Goal: Transaction & Acquisition: Purchase product/service

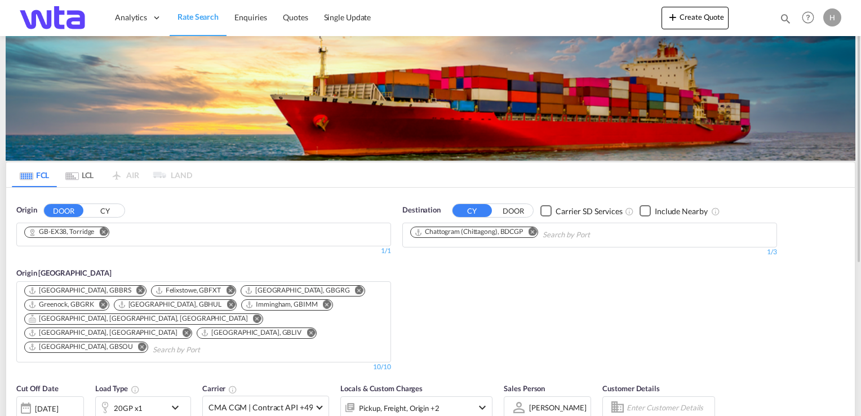
click at [105, 232] on md-icon "Remove" at bounding box center [103, 232] width 8 height 8
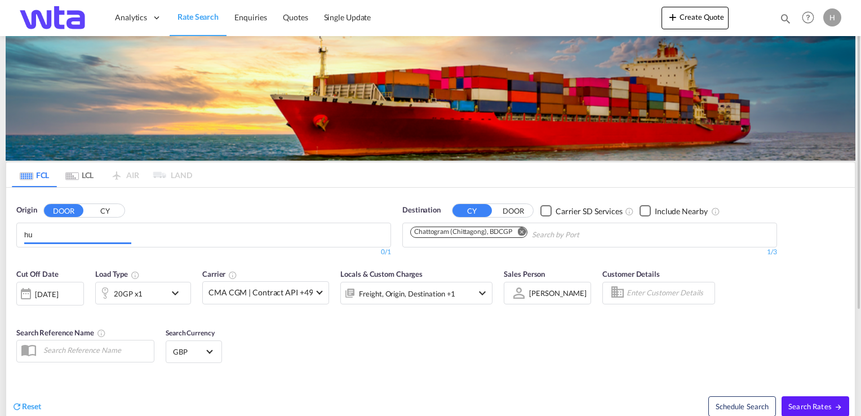
type input "h"
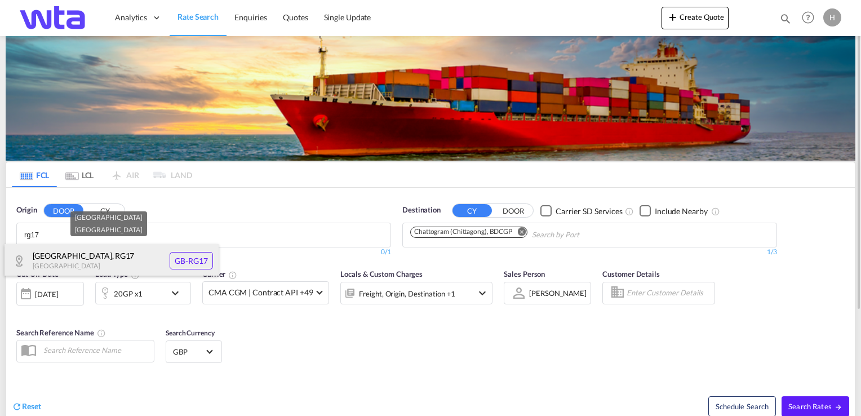
type input "rg17"
click at [59, 255] on div "[GEOGRAPHIC_DATA] [GEOGRAPHIC_DATA]-RG17" at bounding box center [112, 261] width 214 height 34
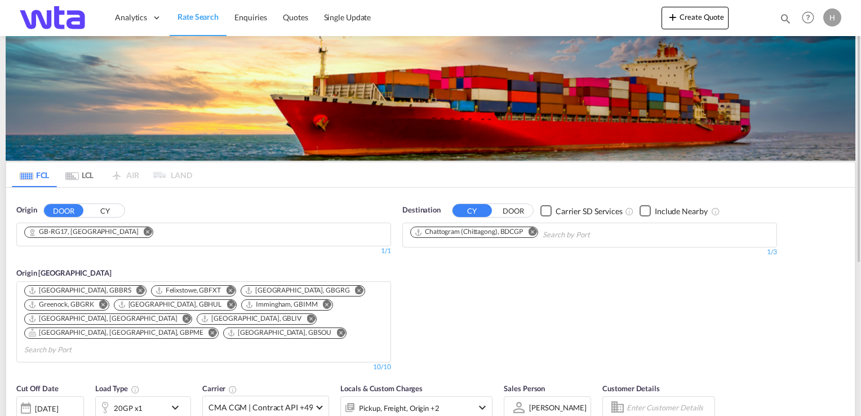
click at [535, 232] on md-icon "Remove" at bounding box center [532, 232] width 8 height 8
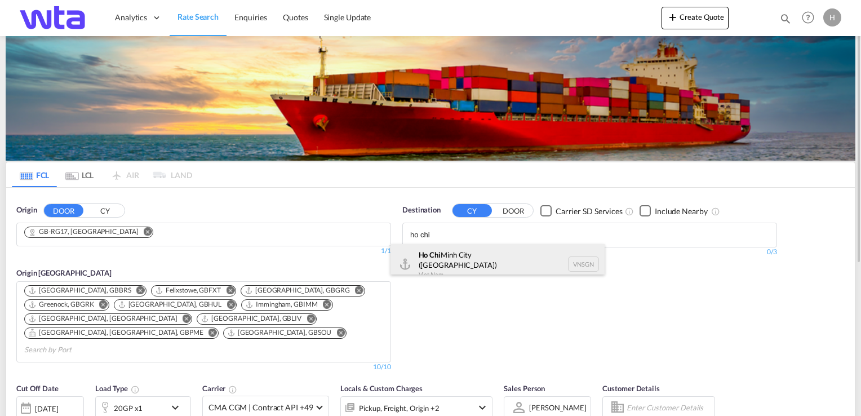
type input "ho chi"
click at [464, 256] on div "[GEOGRAPHIC_DATA] ([GEOGRAPHIC_DATA]) [GEOGRAPHIC_DATA] VNSGN" at bounding box center [497, 264] width 214 height 41
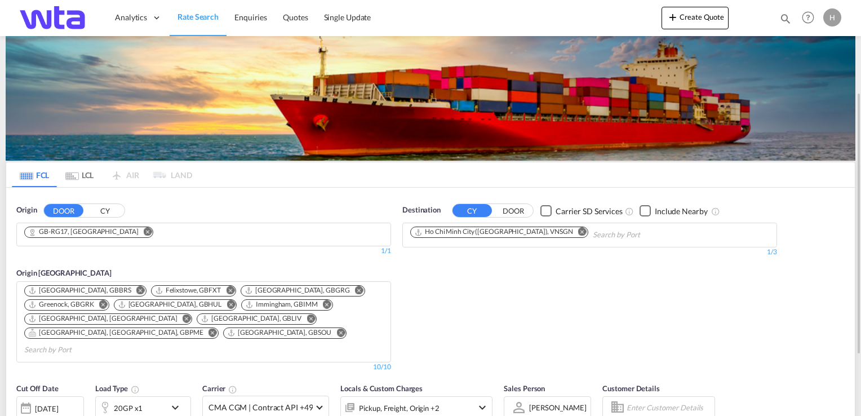
scroll to position [225, 0]
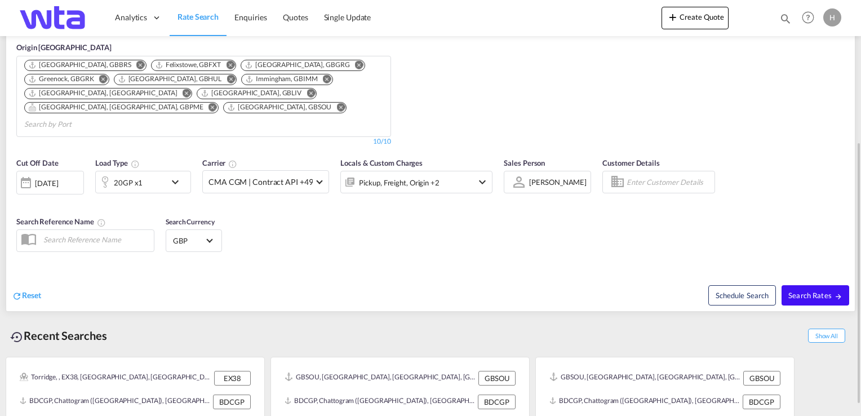
click at [800, 291] on span "Search Rates" at bounding box center [815, 295] width 54 height 9
type input "RG17 to VNSGN / [DATE]"
